Goal: Task Accomplishment & Management: Manage account settings

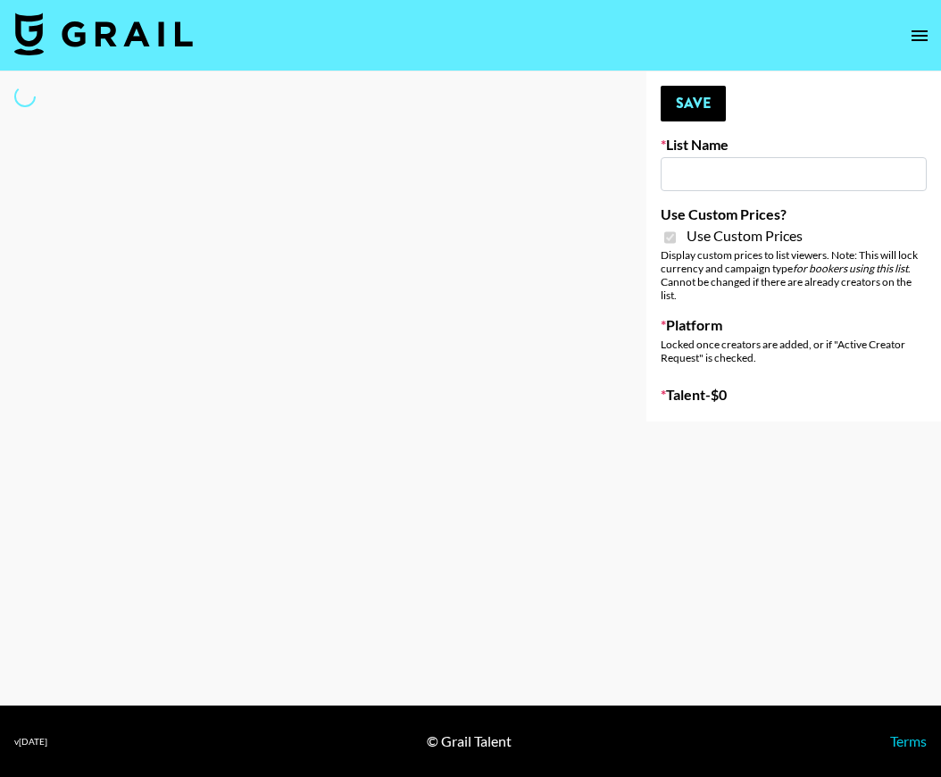
type input "Liquid Brands ([DATE])"
checkbox input "true"
select select "Brand"
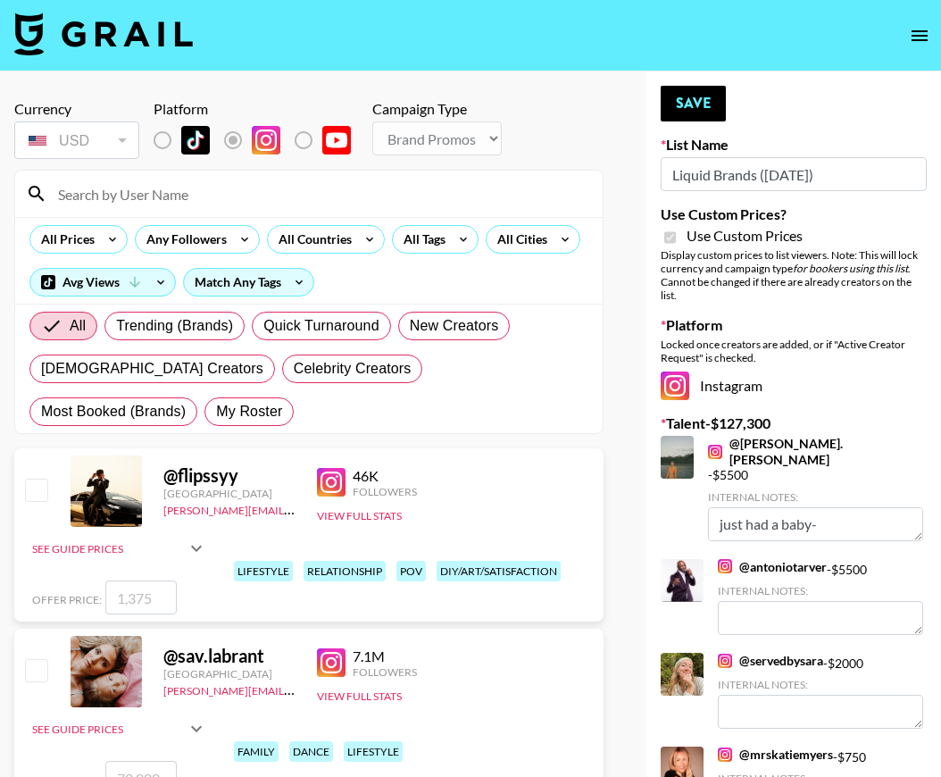
click at [143, 203] on input at bounding box center [319, 193] width 545 height 29
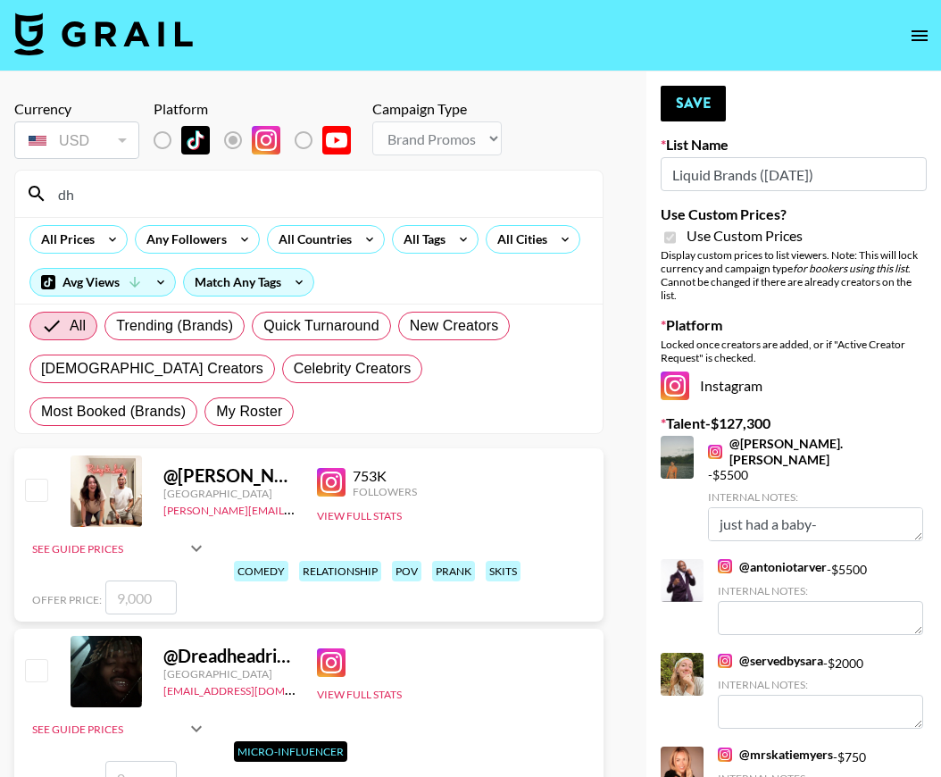
type input "d"
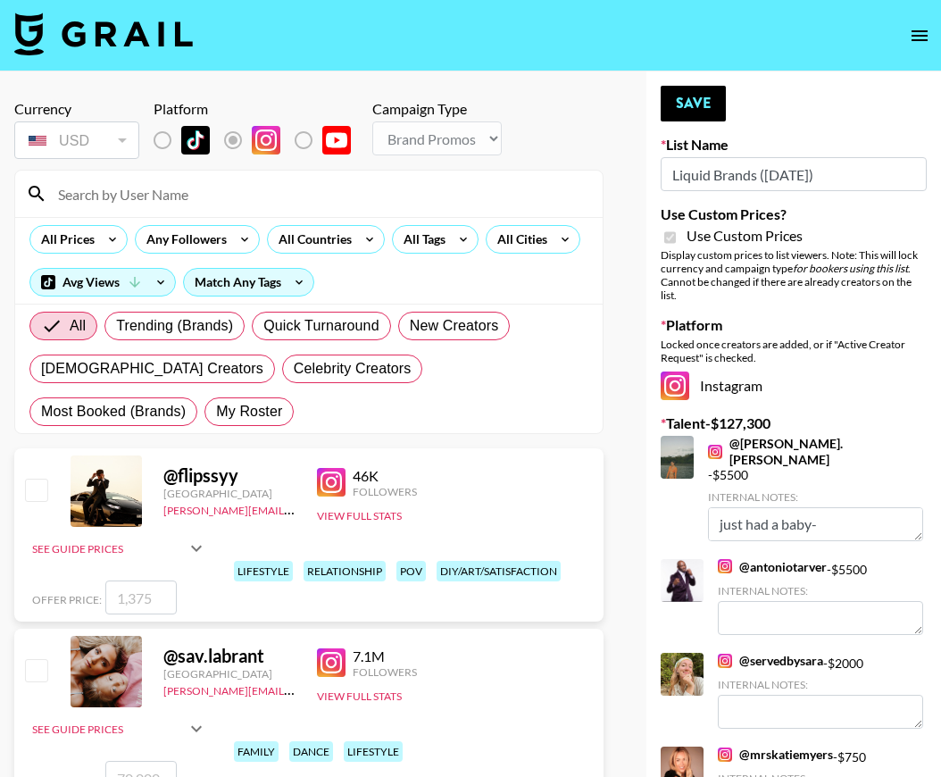
click at [913, 38] on icon "open drawer" at bounding box center [919, 35] width 21 height 21
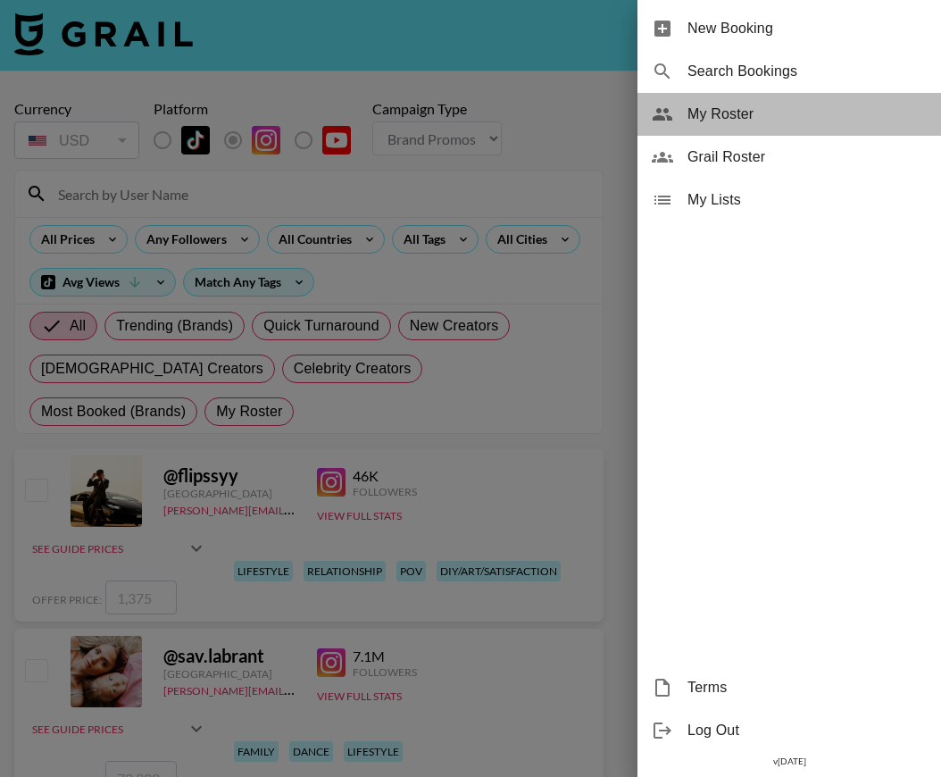
click at [686, 112] on div "My Roster" at bounding box center [789, 114] width 304 height 43
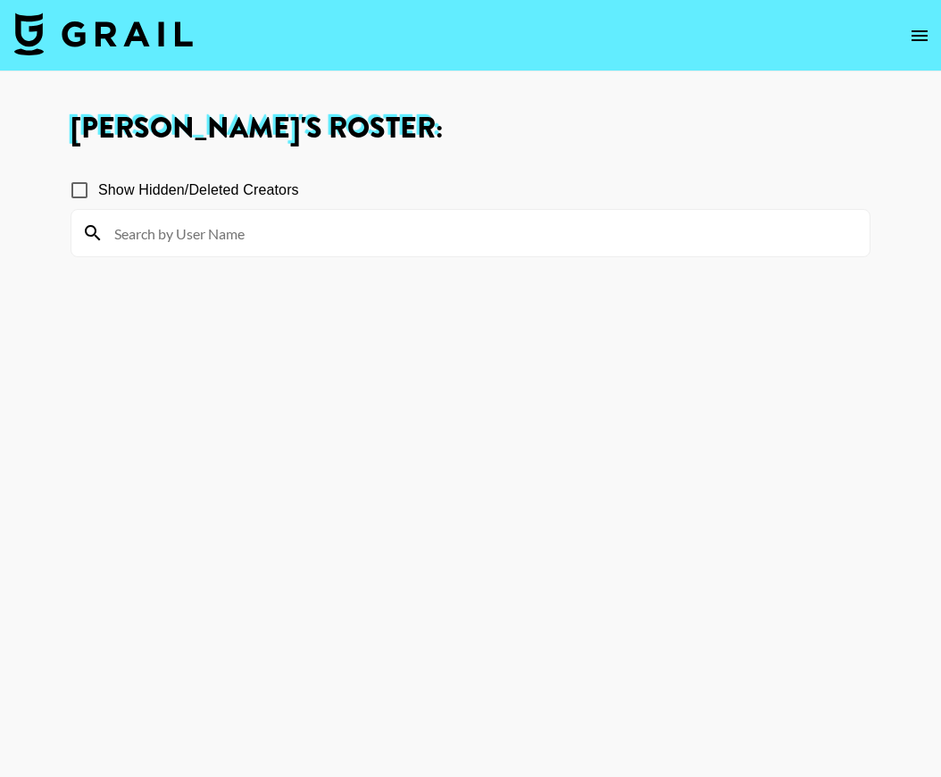
click at [182, 236] on input at bounding box center [481, 233] width 755 height 29
type input "dhee"
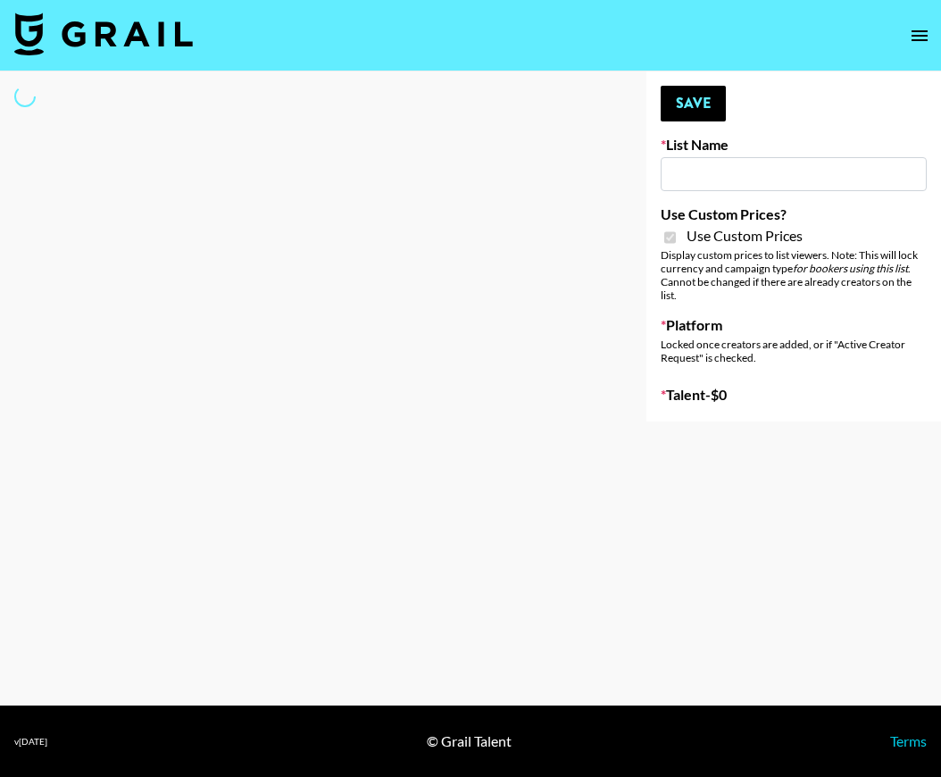
type input "Liquid Brands ([DATE])"
checkbox input "true"
select select "Brand"
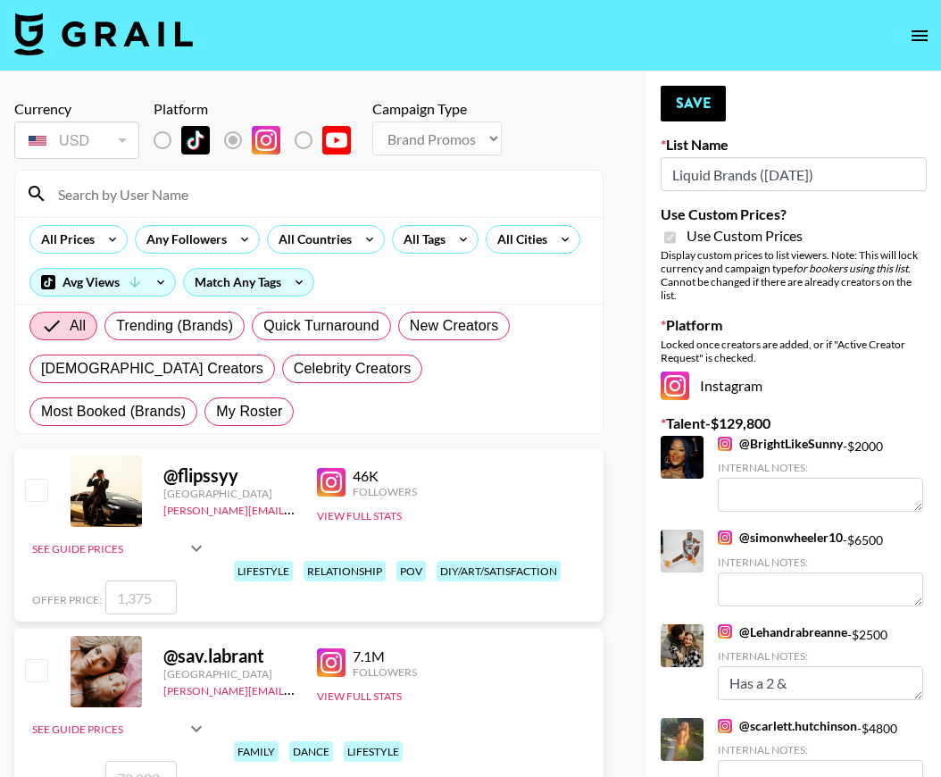
click at [924, 35] on icon "open drawer" at bounding box center [919, 35] width 16 height 11
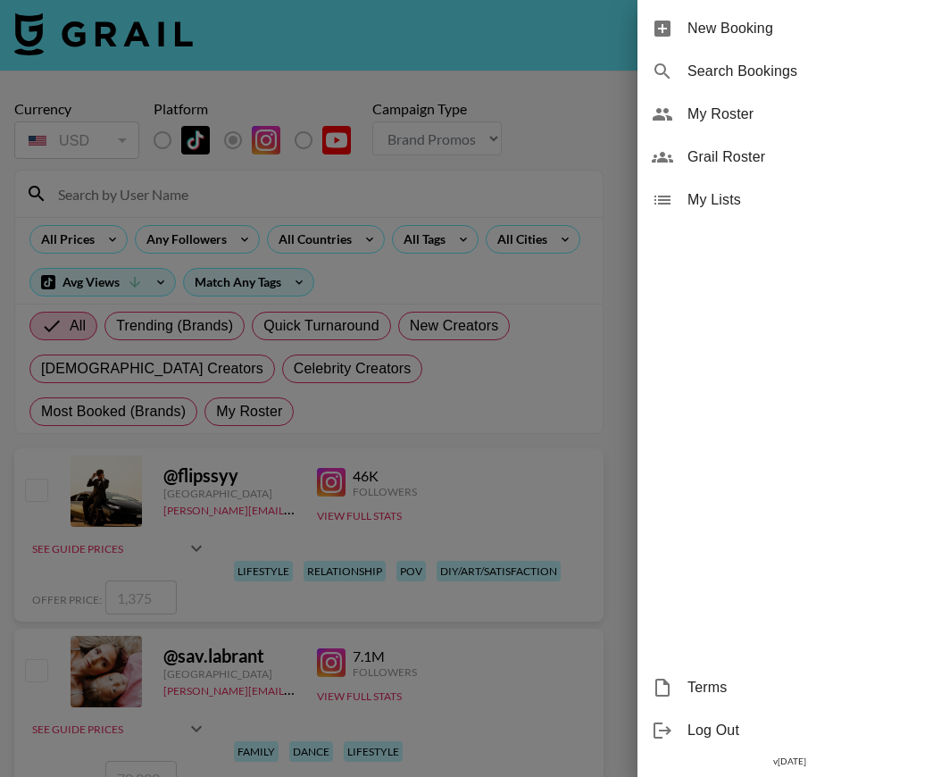
click at [722, 203] on span "My Lists" at bounding box center [806, 199] width 239 height 21
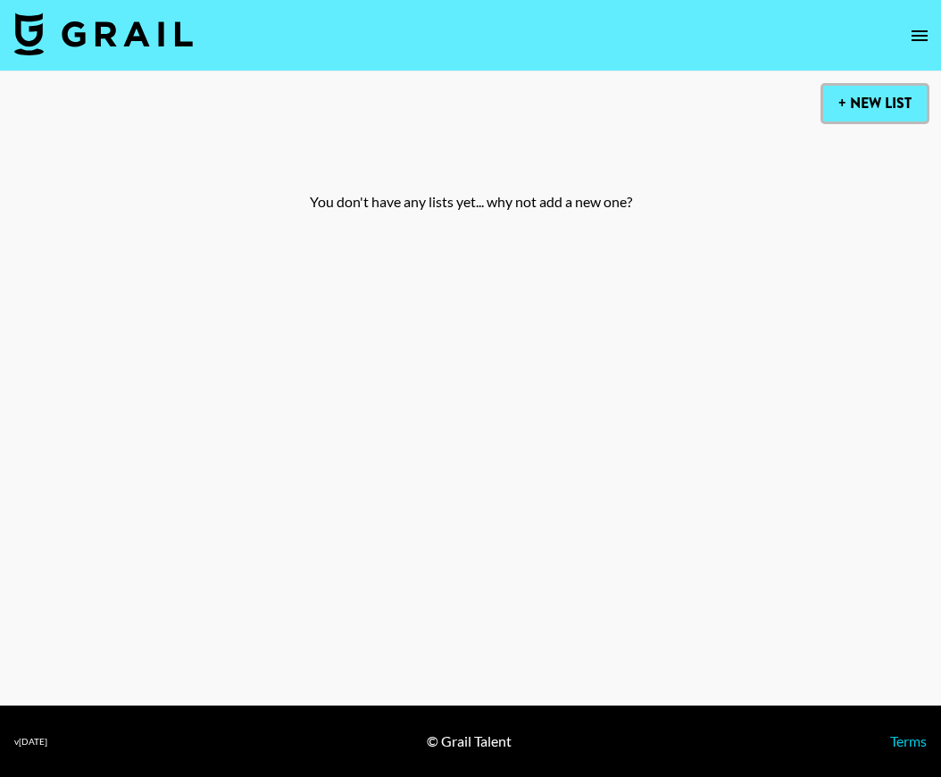
click at [857, 106] on button "+ New List" at bounding box center [875, 104] width 104 height 36
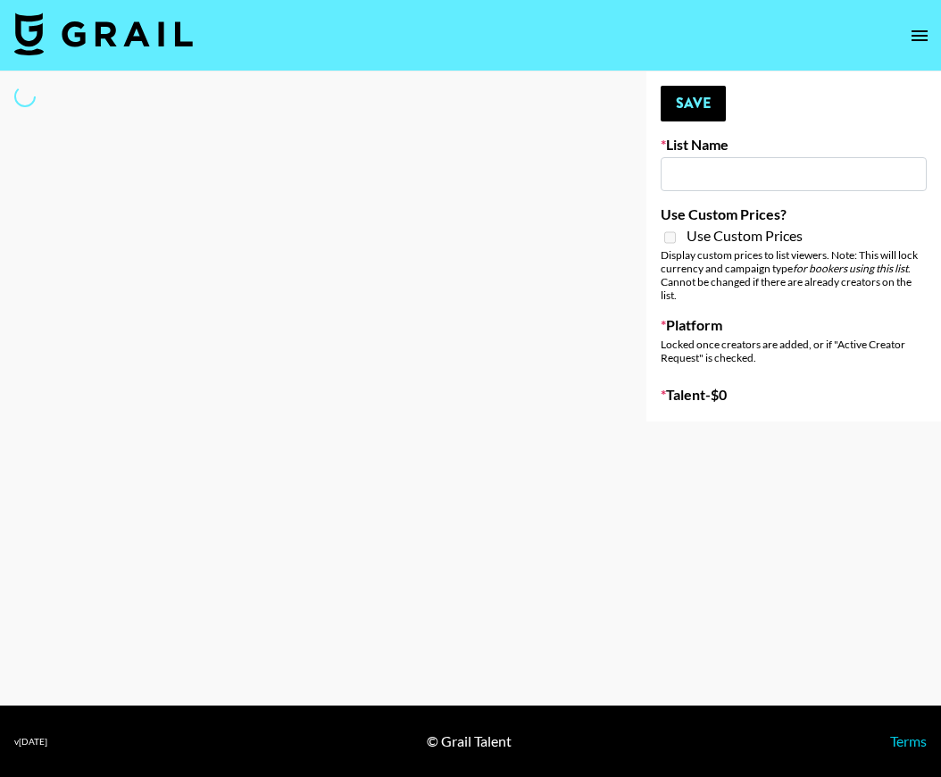
click at [916, 35] on icon "open drawer" at bounding box center [919, 35] width 16 height 11
type input "New List"
select select "Song"
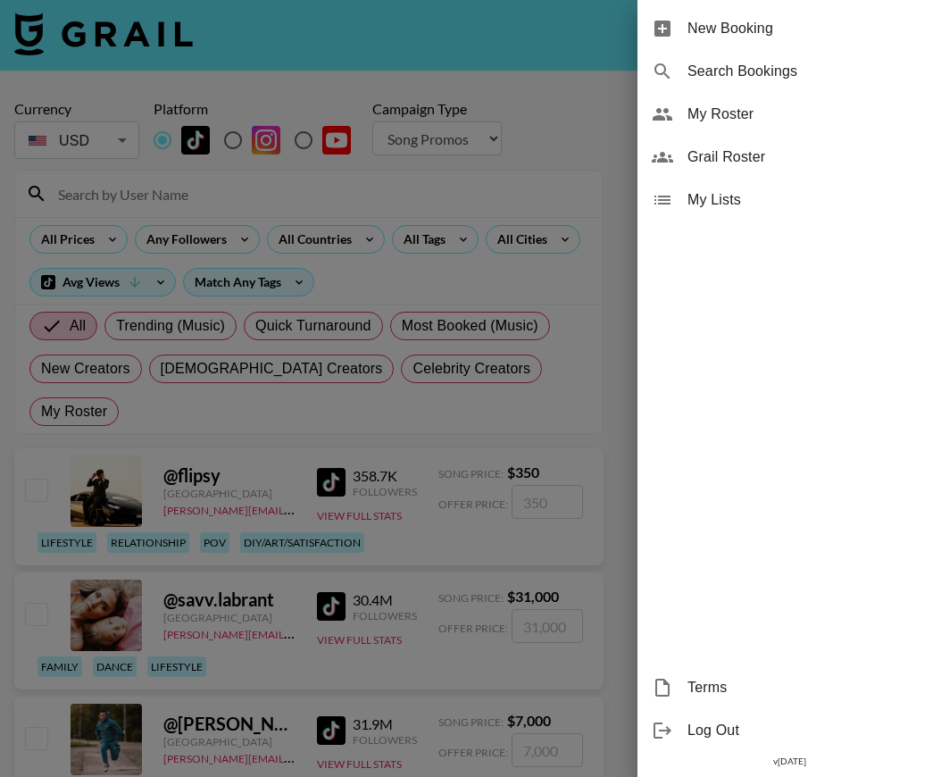
click at [704, 112] on span "My Roster" at bounding box center [806, 114] width 239 height 21
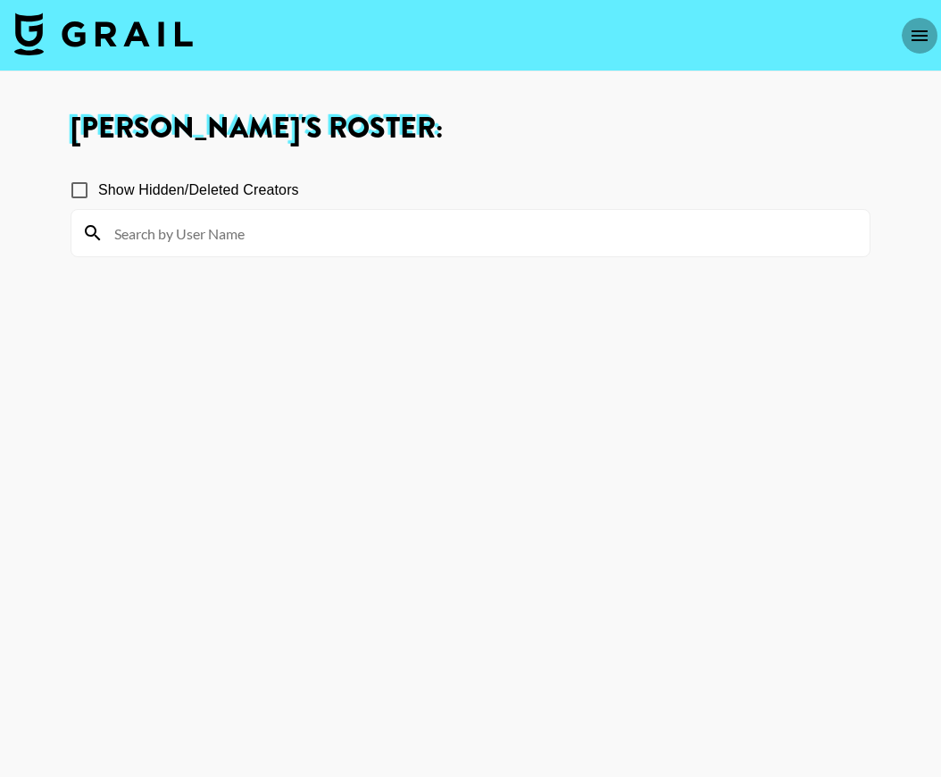
click at [920, 29] on icon "open drawer" at bounding box center [919, 35] width 21 height 21
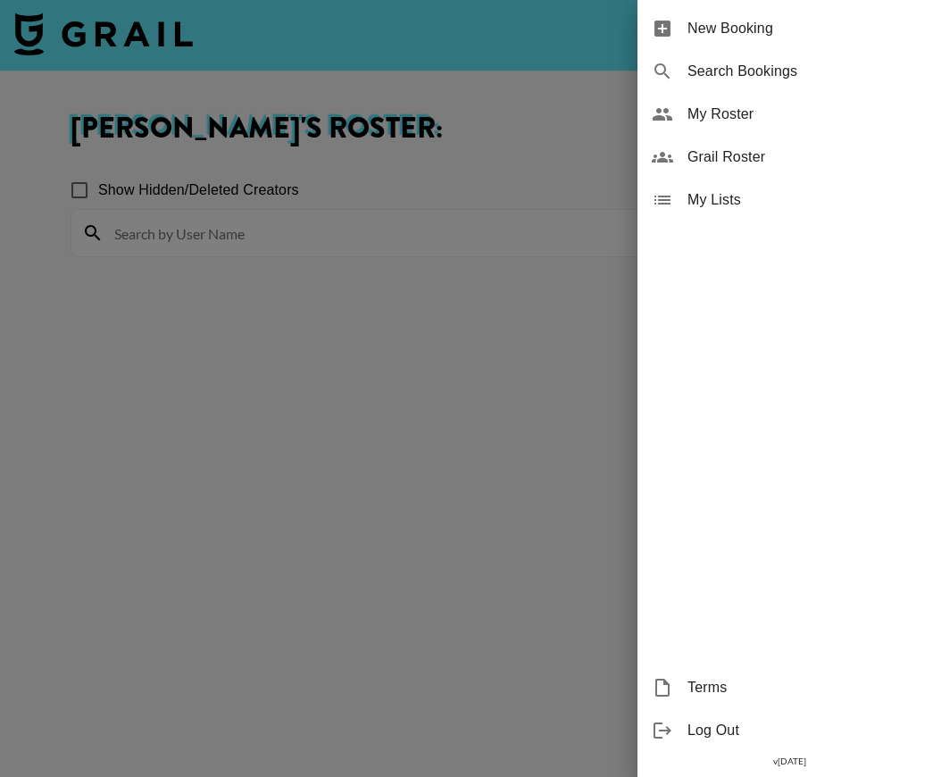
click at [726, 161] on span "Grail Roster" at bounding box center [806, 156] width 239 height 21
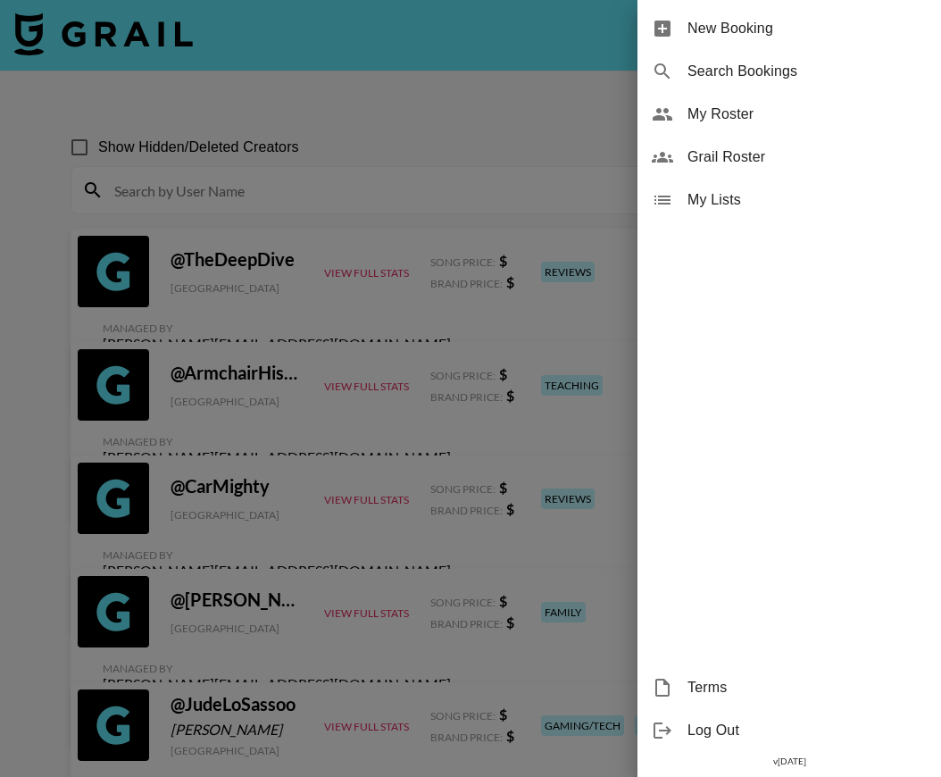
click at [443, 154] on div at bounding box center [470, 388] width 941 height 777
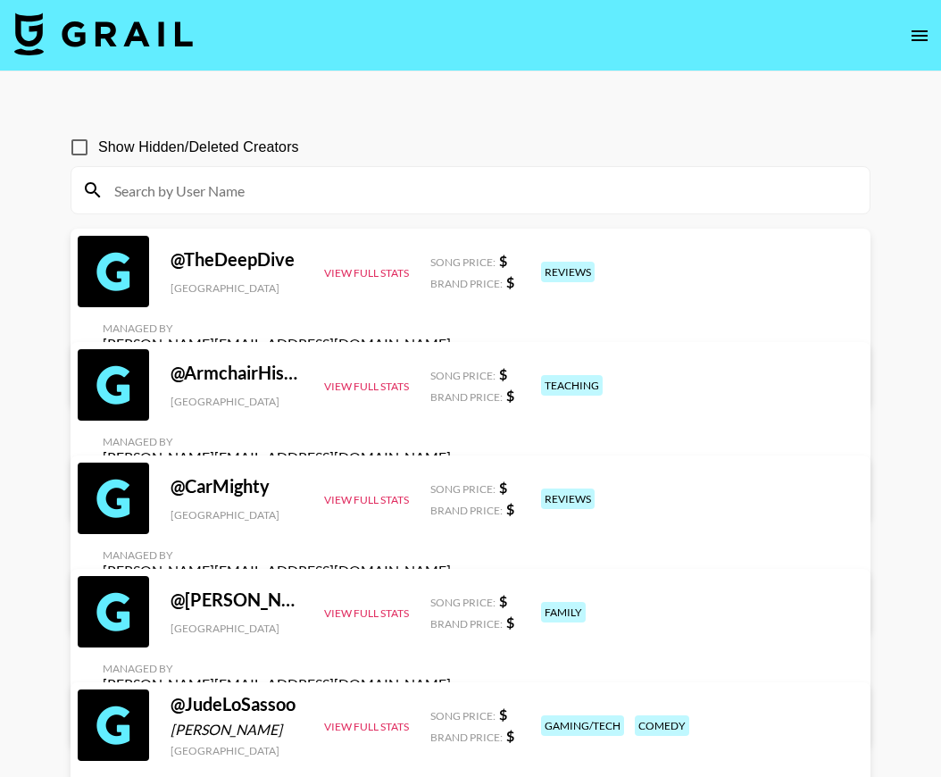
click at [384, 204] on div at bounding box center [470, 190] width 798 height 46
click at [384, 193] on input at bounding box center [481, 190] width 755 height 29
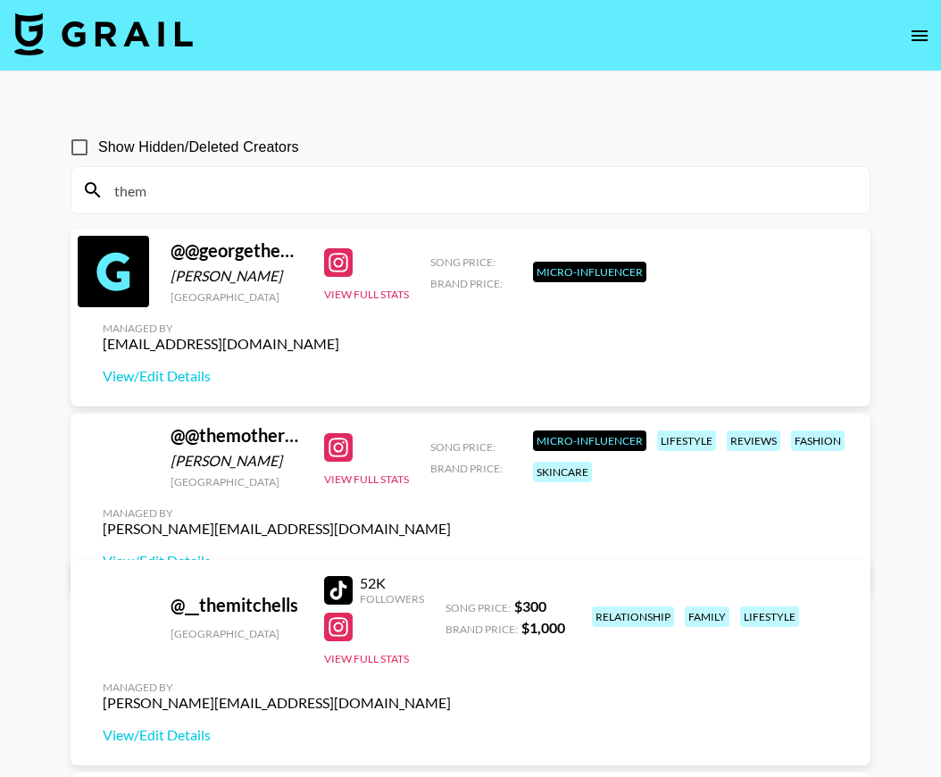
type input "themo"
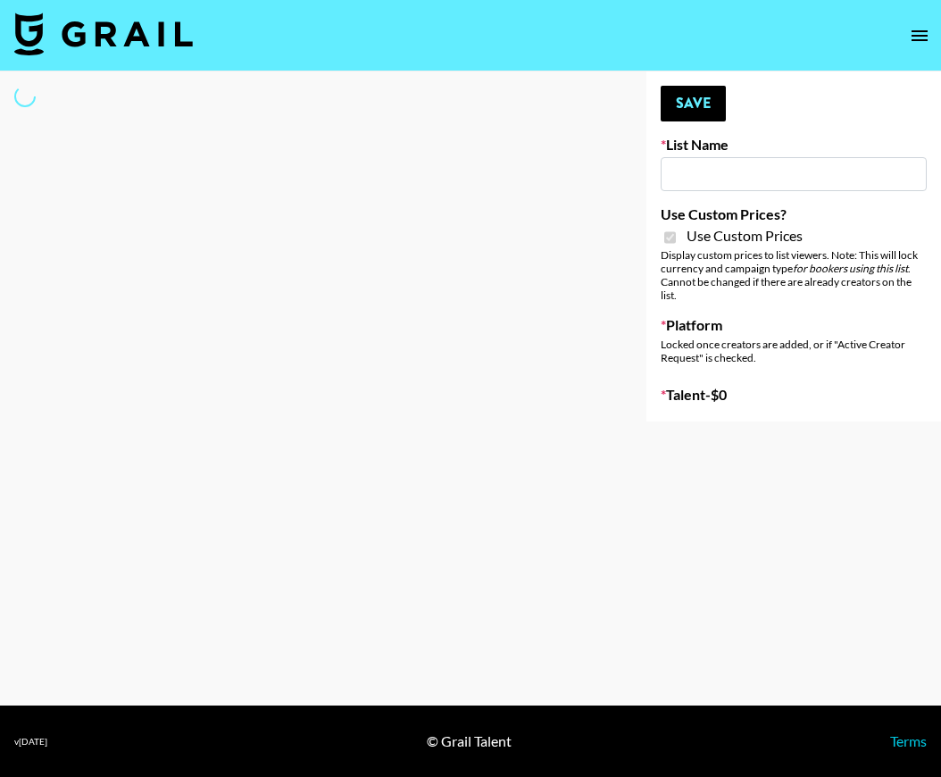
type input "Liquid Brands ([DATE])"
checkbox input "true"
select select "Brand"
